Goal: Task Accomplishment & Management: Use online tool/utility

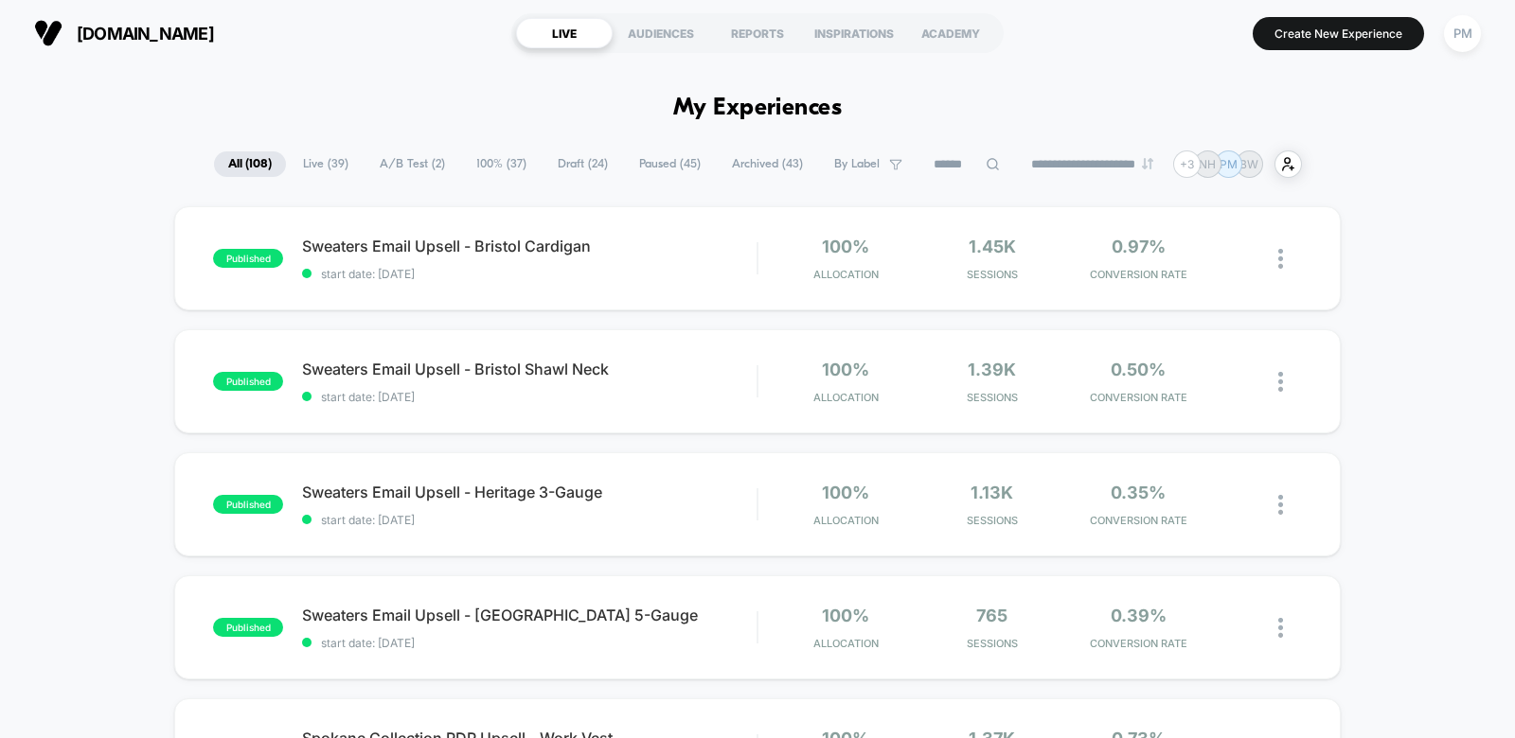
click at [759, 49] on section "LIVE AUDIENCES REPORTS INSPIRATIONS ACADEMY" at bounding box center [757, 32] width 492 height 47
click at [759, 34] on div "REPORTS" at bounding box center [757, 33] width 97 height 30
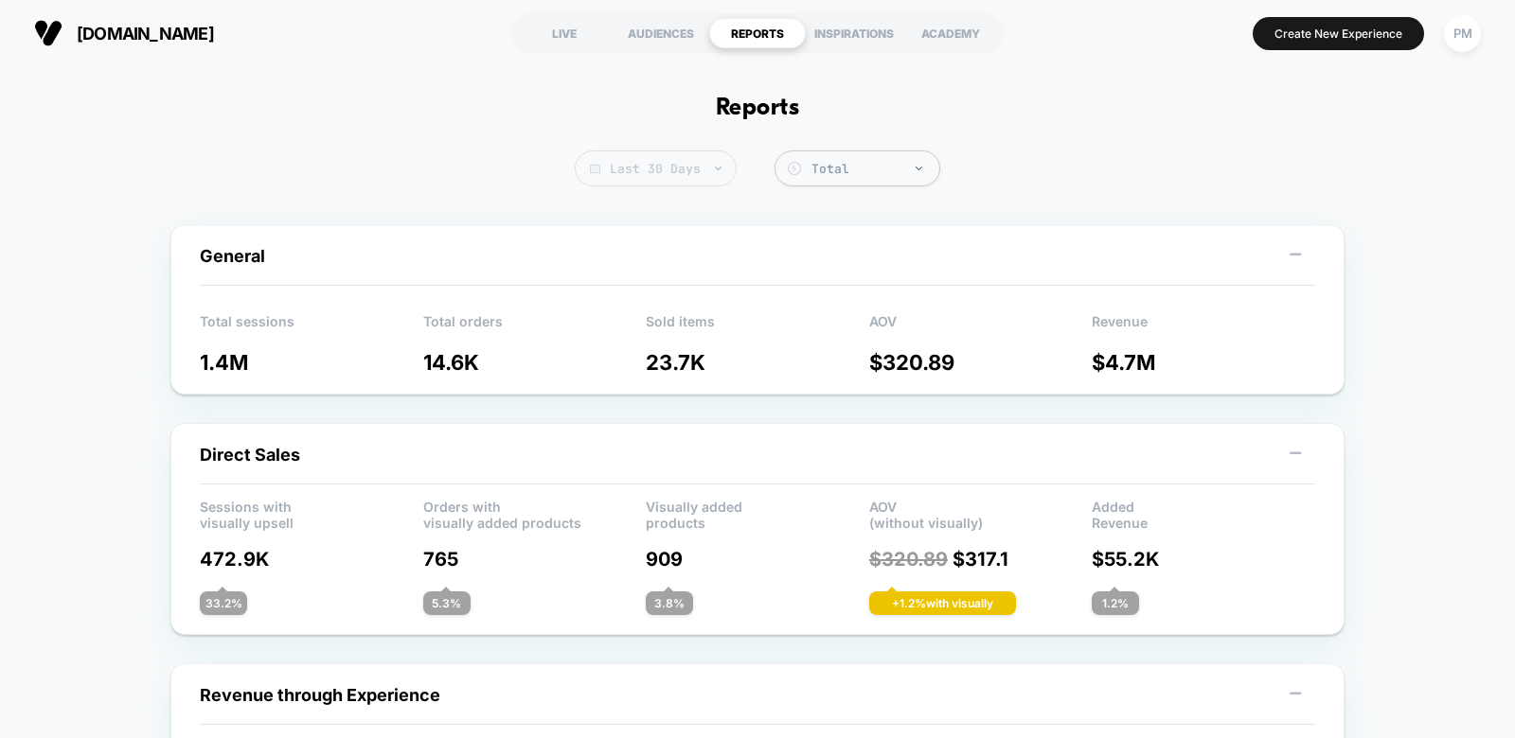
click at [669, 166] on span "Last 30 Days" at bounding box center [656, 169] width 162 height 36
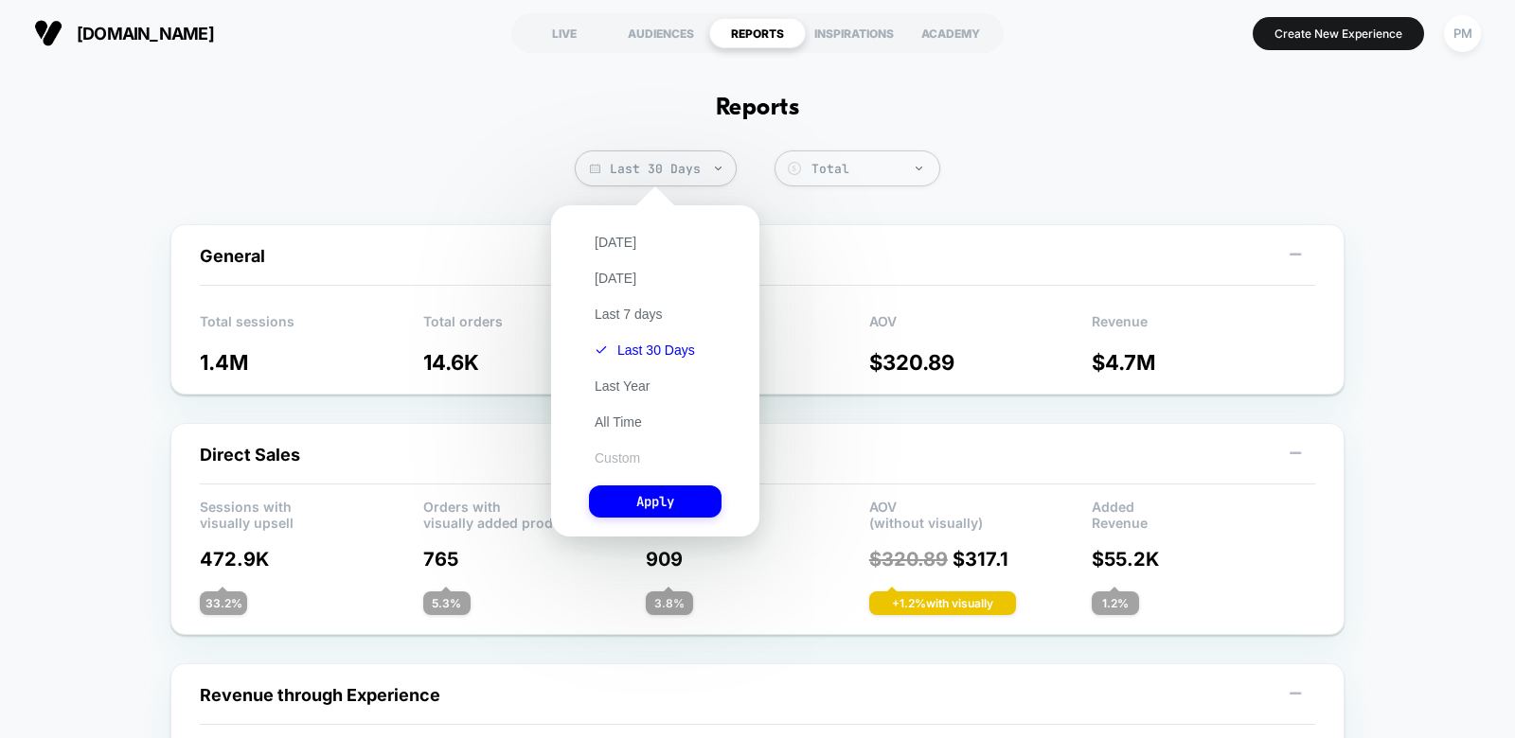
click at [611, 450] on button "Custom" at bounding box center [617, 458] width 57 height 17
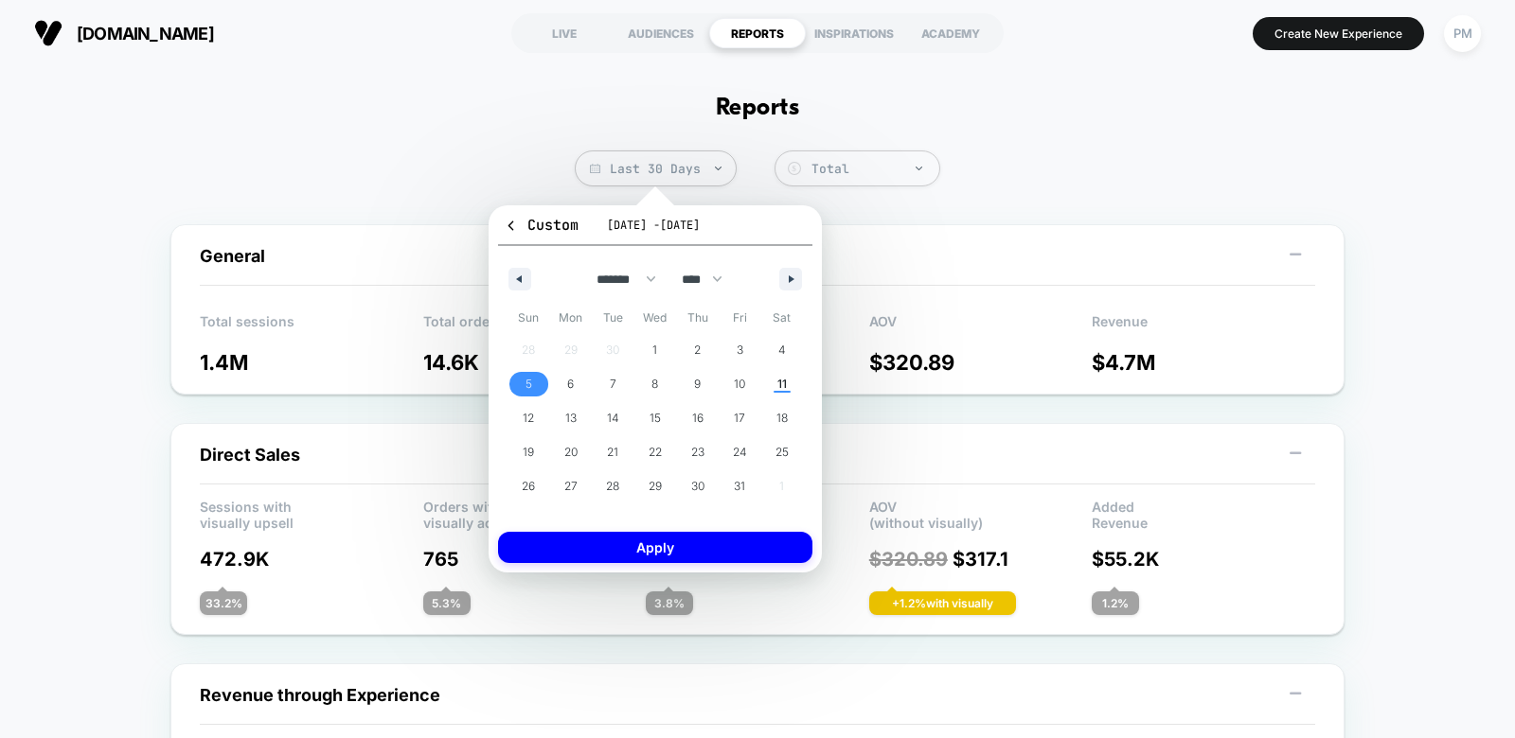
click at [519, 383] on span "5" at bounding box center [528, 384] width 43 height 25
click at [779, 381] on span "11" at bounding box center [781, 384] width 9 height 34
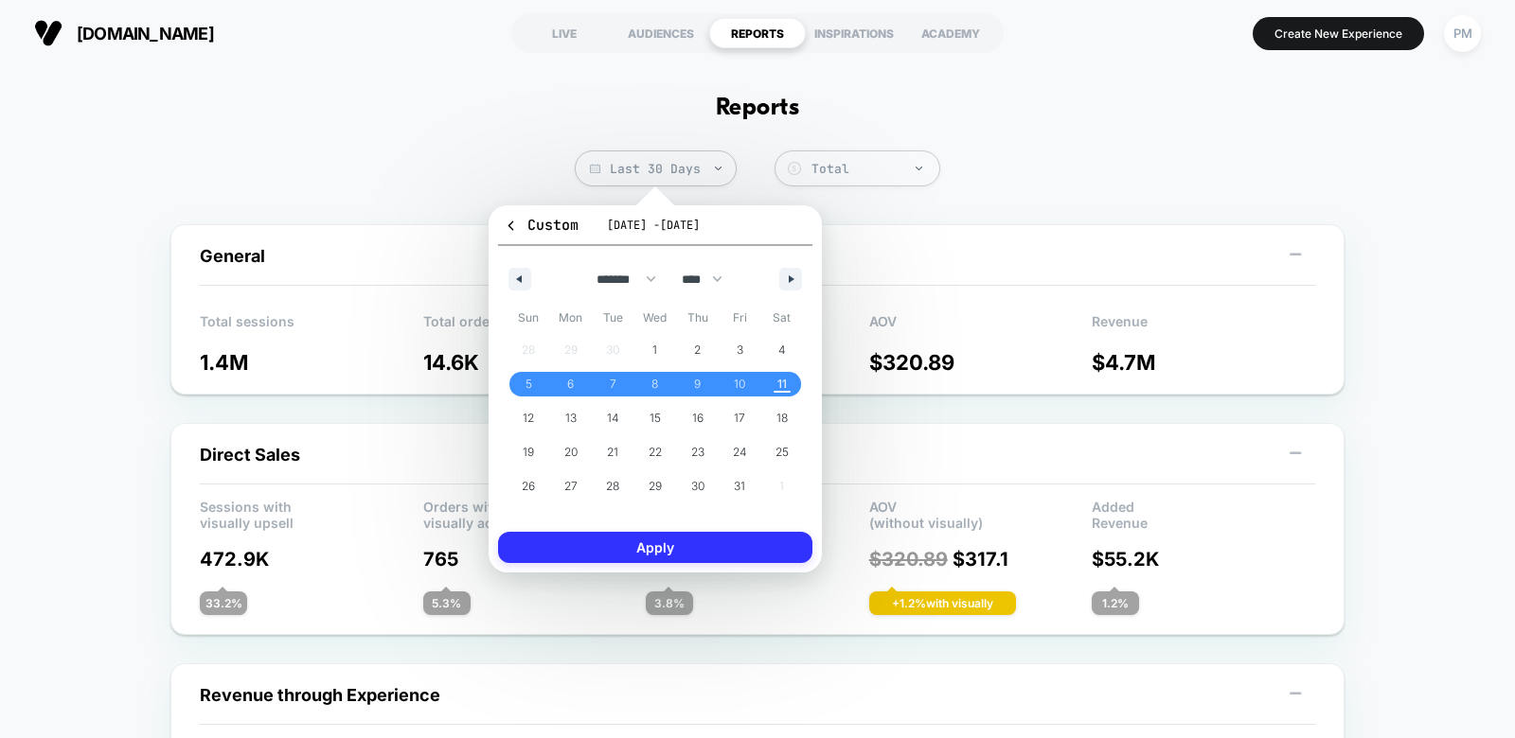
click at [721, 533] on button "Apply" at bounding box center [655, 547] width 314 height 31
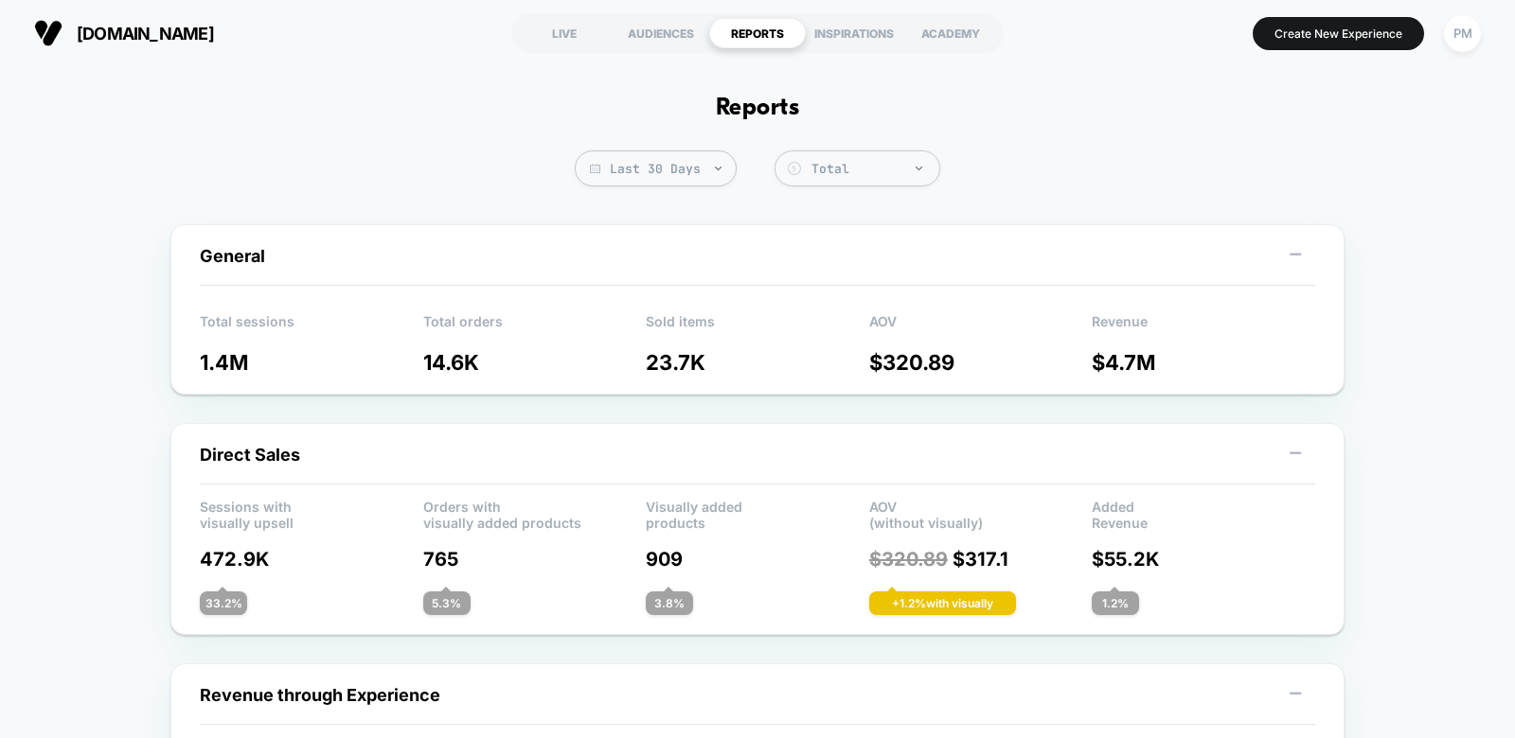
click at [637, 154] on span "Last 30 Days" at bounding box center [656, 169] width 162 height 36
select select "*"
select select "****"
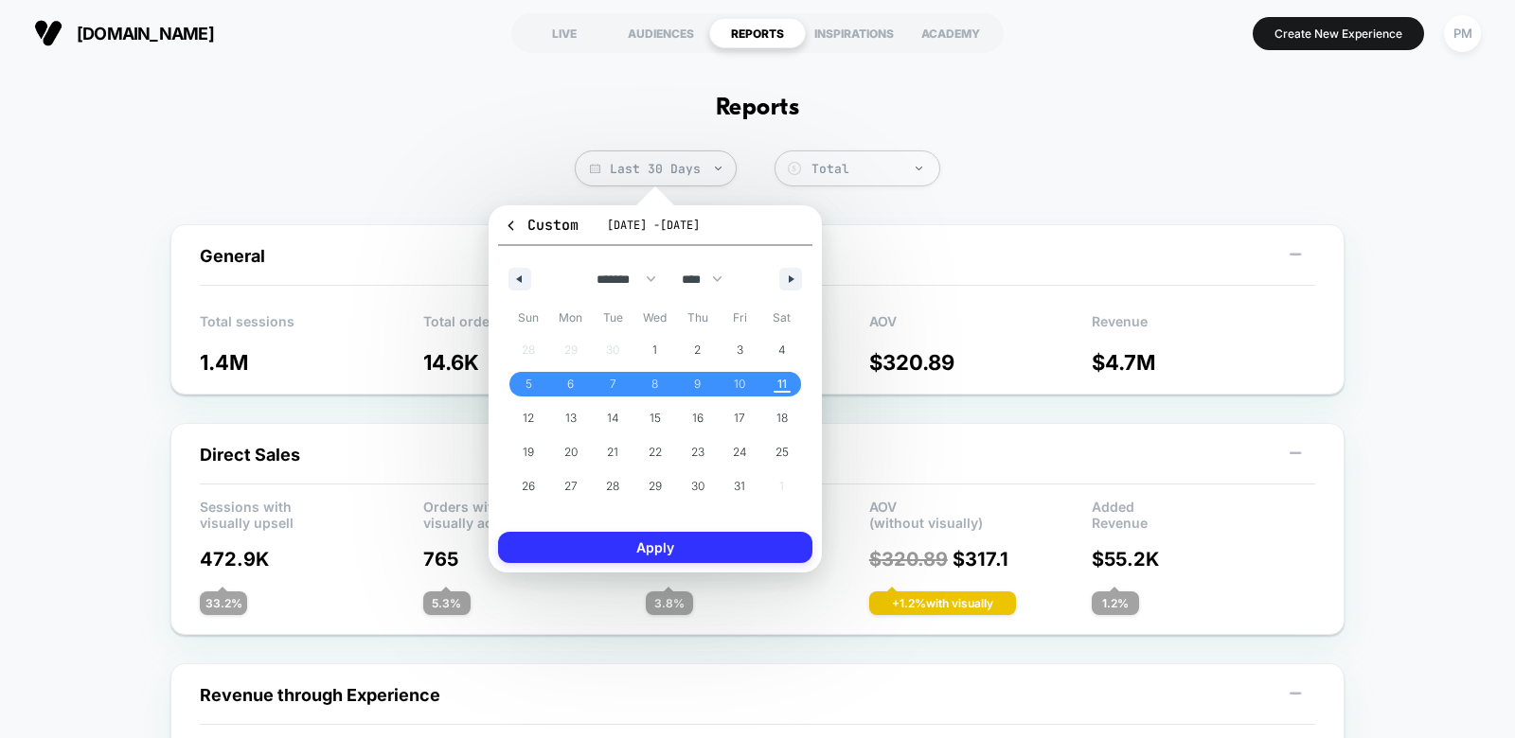
click at [653, 544] on button "Apply" at bounding box center [655, 547] width 314 height 31
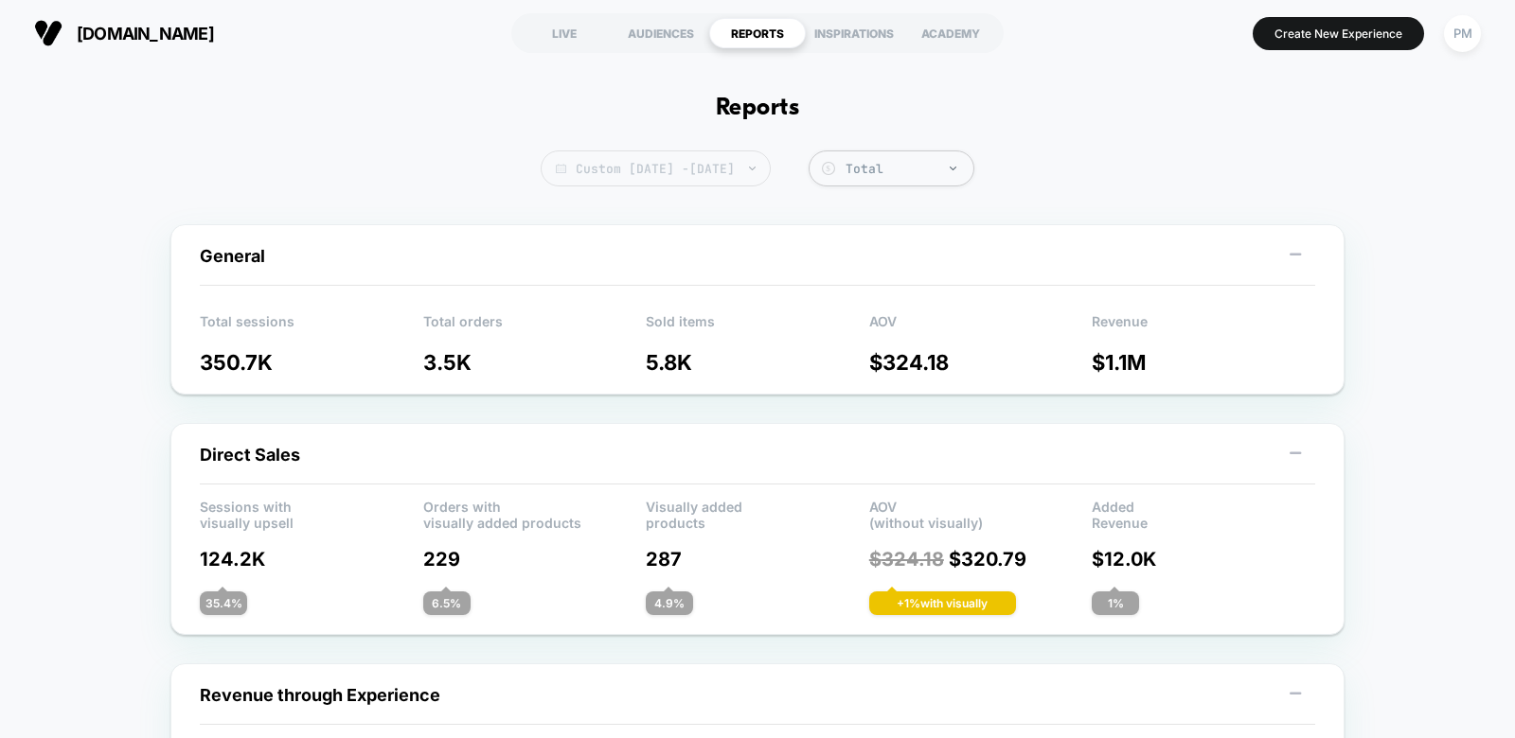
click at [743, 175] on span "Custom [DATE] - [DATE]" at bounding box center [656, 169] width 230 height 36
select select "*"
select select "****"
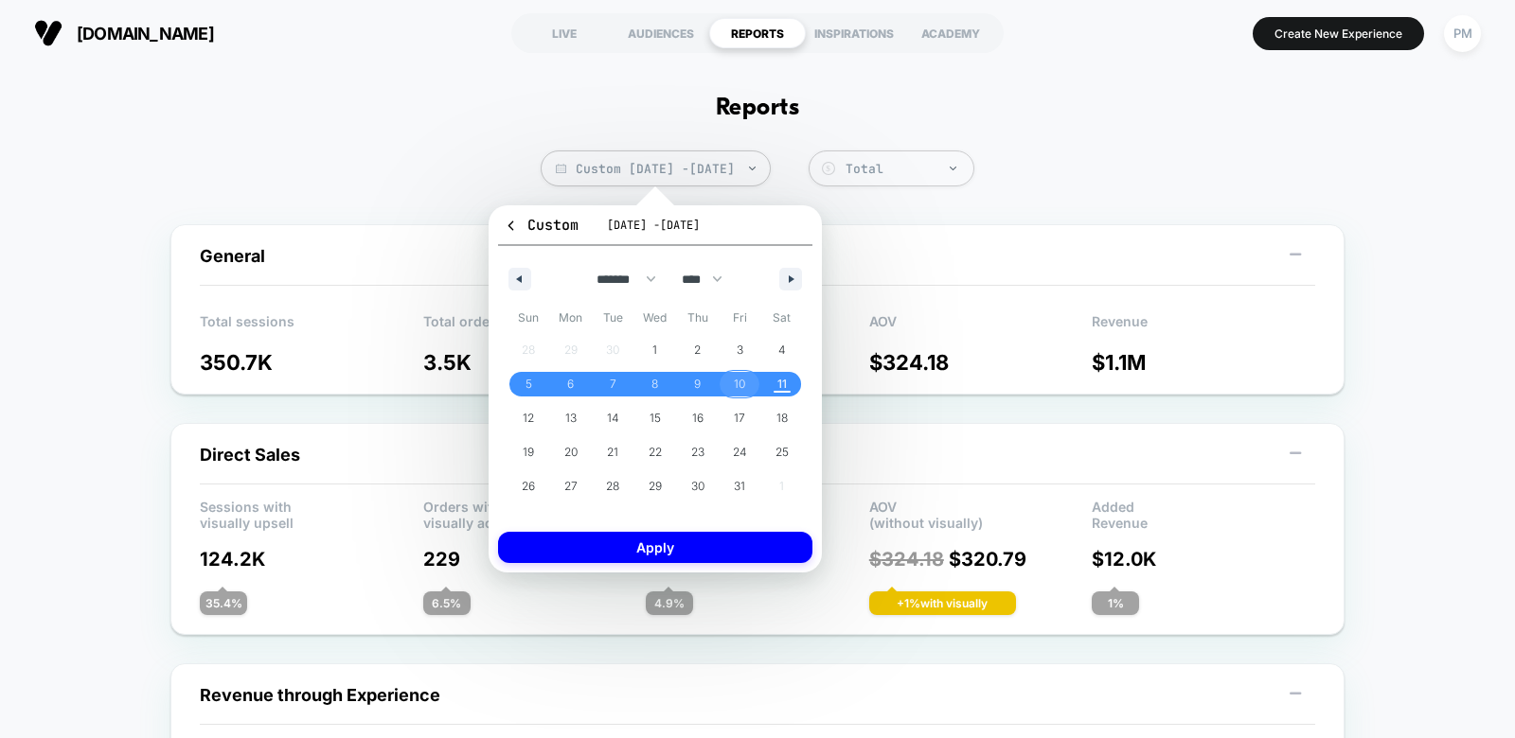
click at [745, 388] on span "10" at bounding box center [740, 384] width 43 height 25
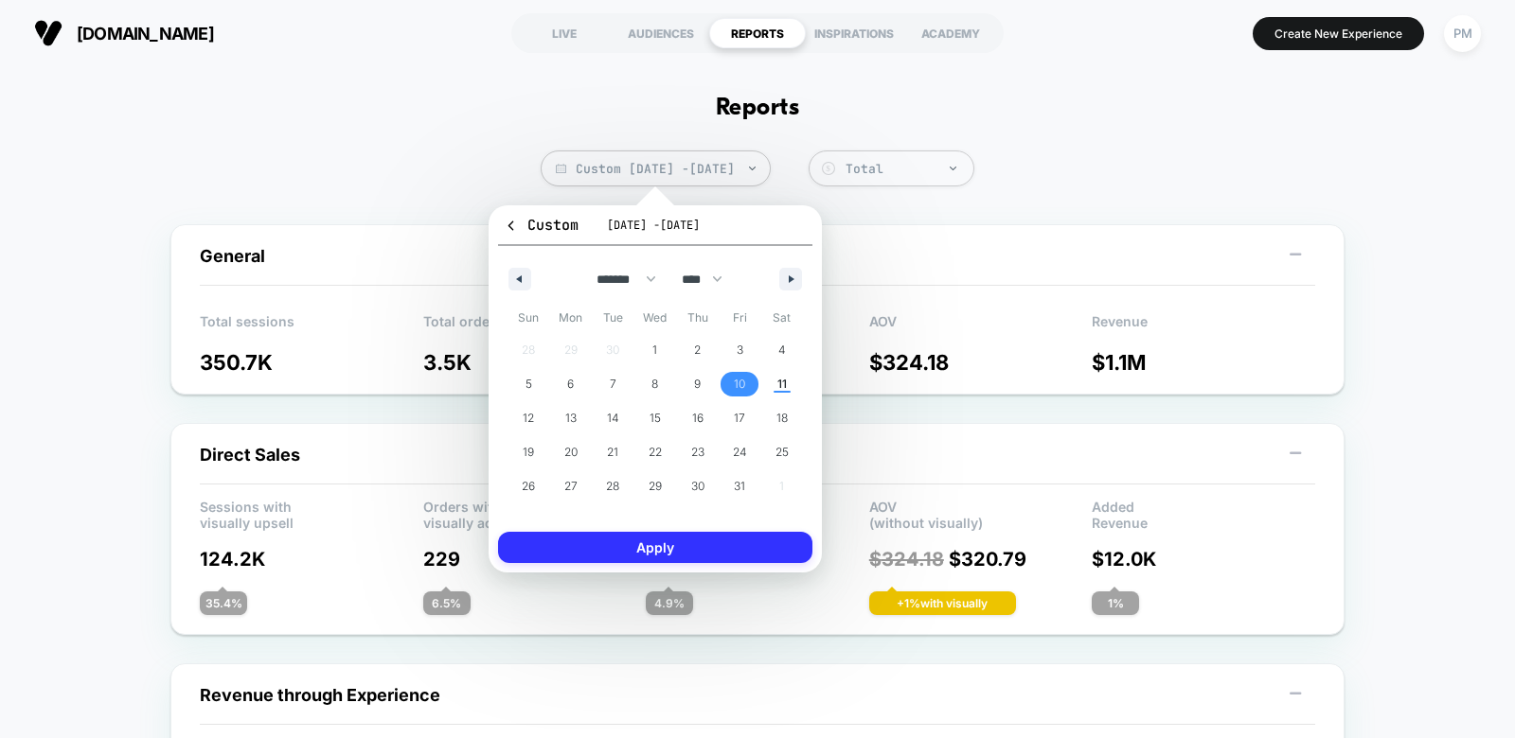
click at [704, 553] on button "Apply" at bounding box center [655, 547] width 314 height 31
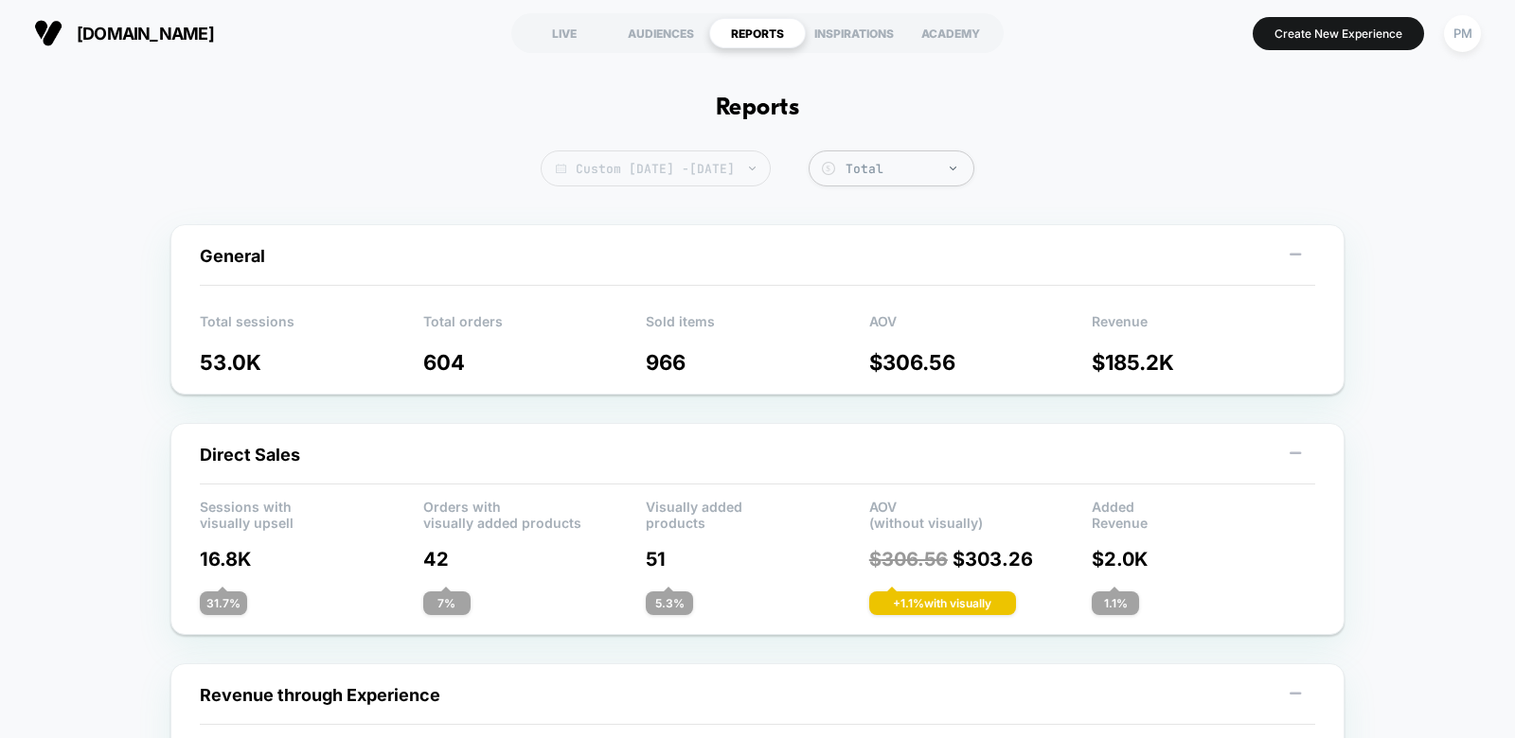
click at [756, 175] on span "Custom [DATE] - [DATE]" at bounding box center [656, 169] width 230 height 36
select select "*"
select select "****"
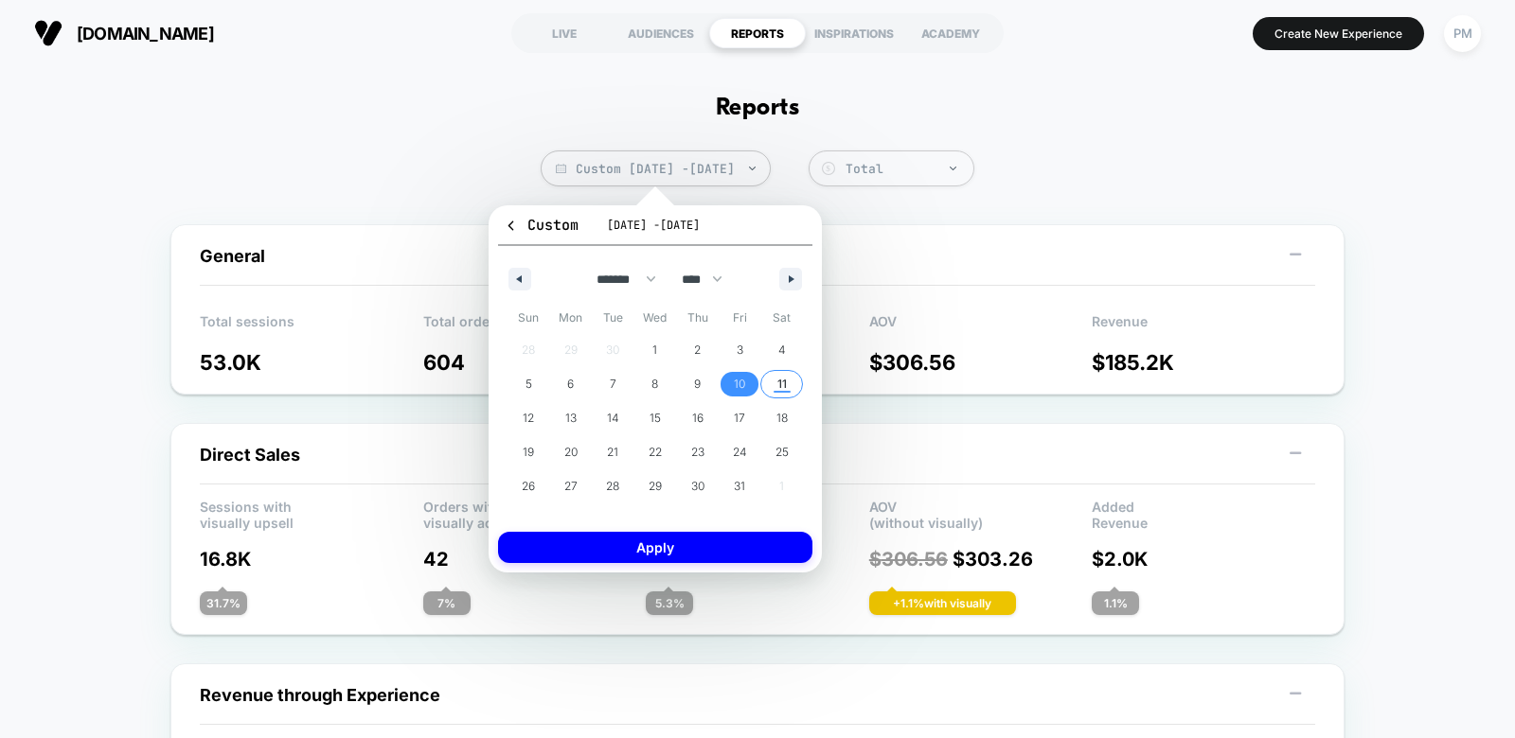
click at [786, 385] on span "11" at bounding box center [781, 384] width 9 height 34
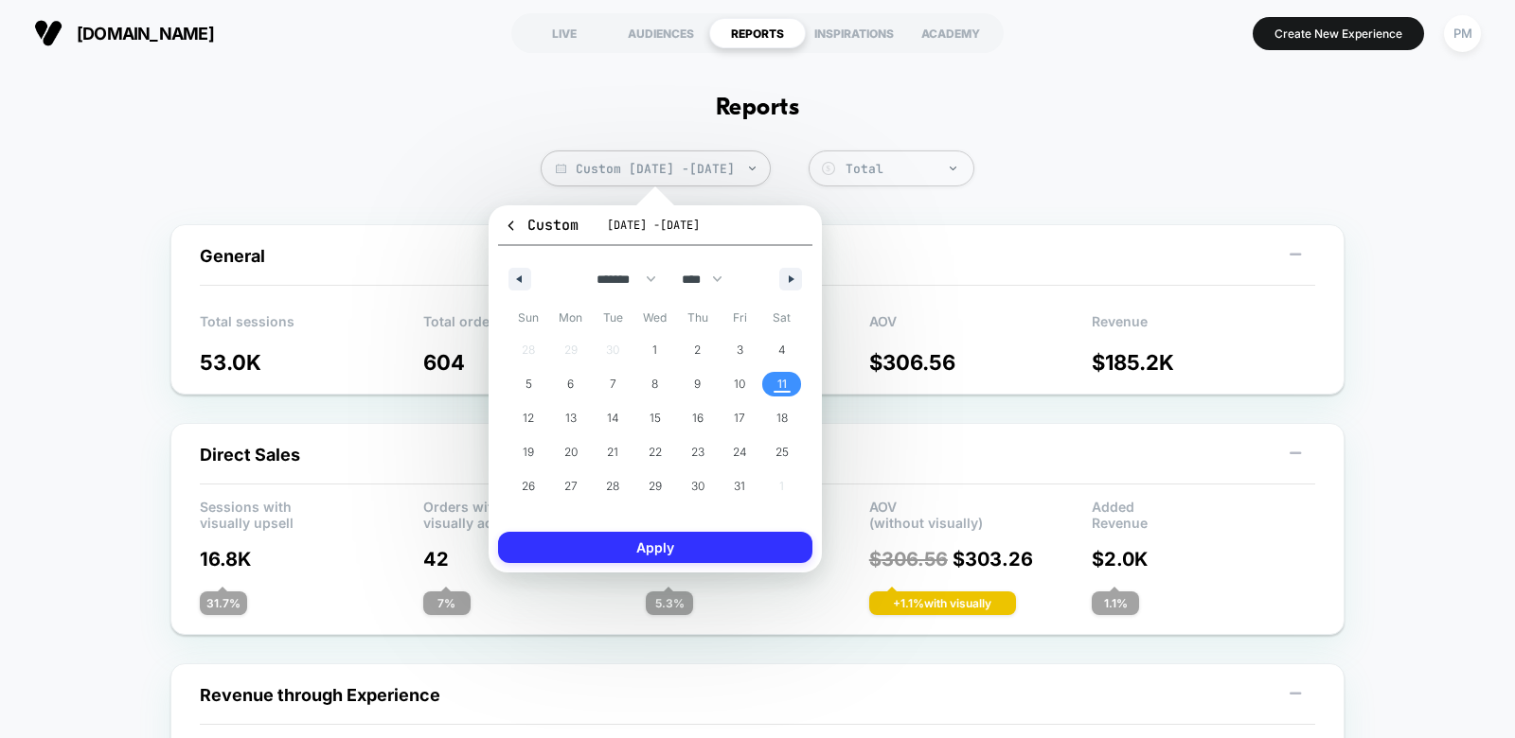
click at [734, 538] on button "Apply" at bounding box center [655, 547] width 314 height 31
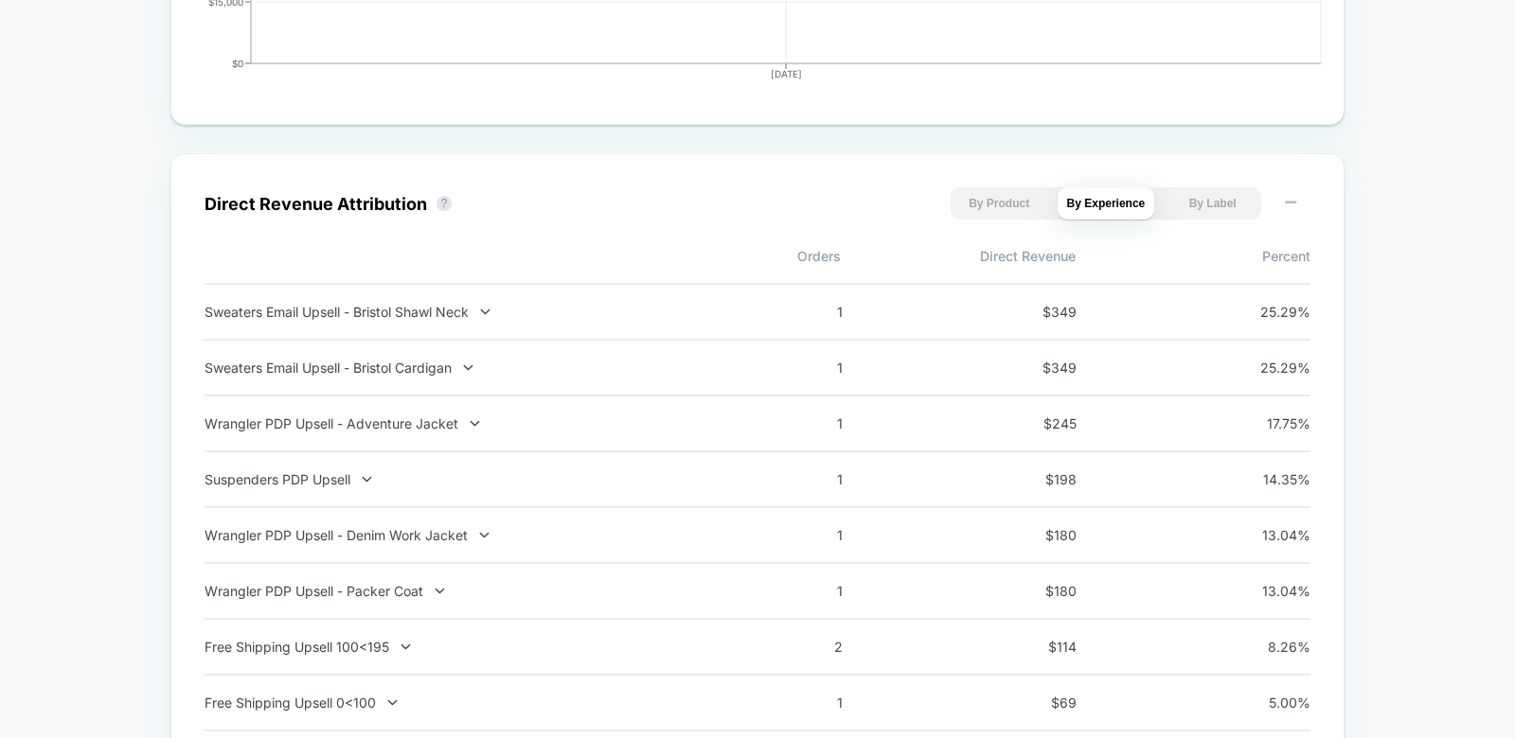
scroll to position [1361, 0]
